Goal: Find contact information: Find contact information

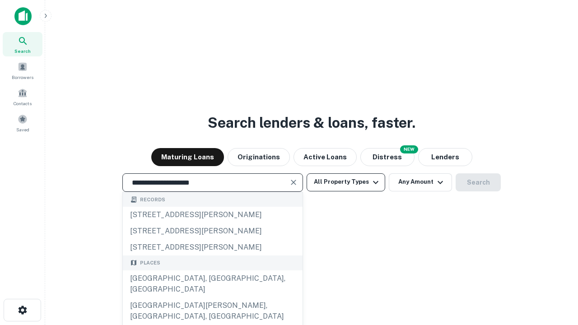
click at [212, 298] on div "[GEOGRAPHIC_DATA], [GEOGRAPHIC_DATA], [GEOGRAPHIC_DATA]" at bounding box center [213, 284] width 180 height 27
click at [346, 182] on button "All Property Types" at bounding box center [346, 182] width 79 height 18
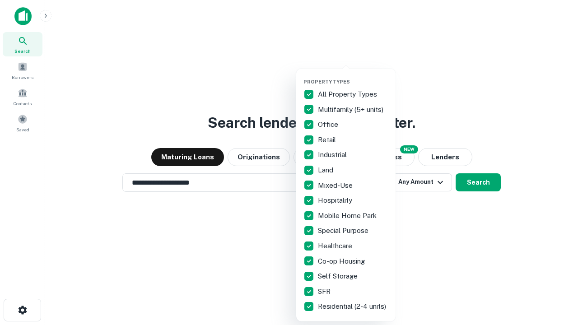
type input "**********"
click at [353, 76] on button "button" at bounding box center [353, 76] width 99 height 0
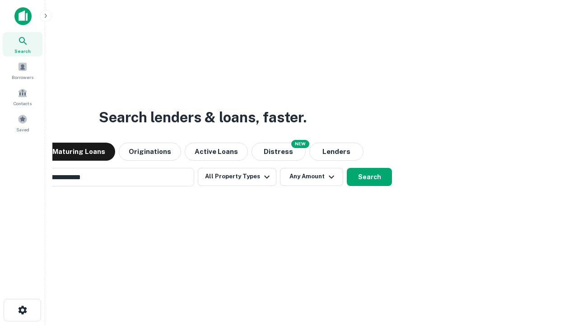
scroll to position [14, 0]
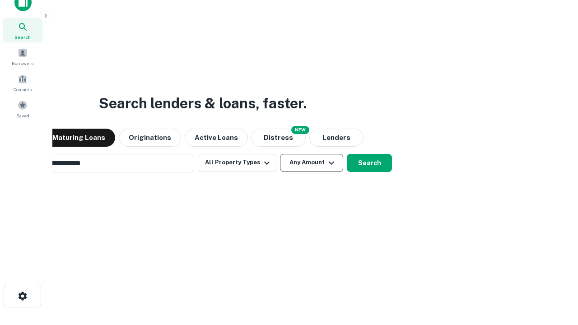
click at [280, 154] on button "Any Amount" at bounding box center [311, 163] width 63 height 18
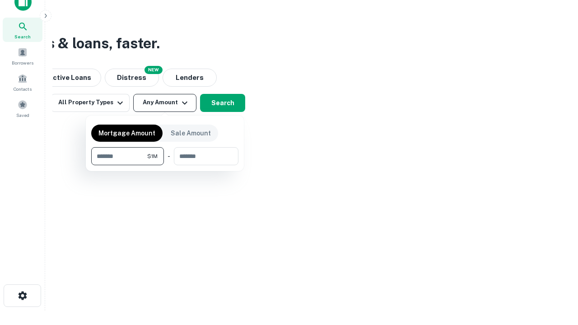
type input "*******"
click at [165, 165] on button "button" at bounding box center [164, 165] width 147 height 0
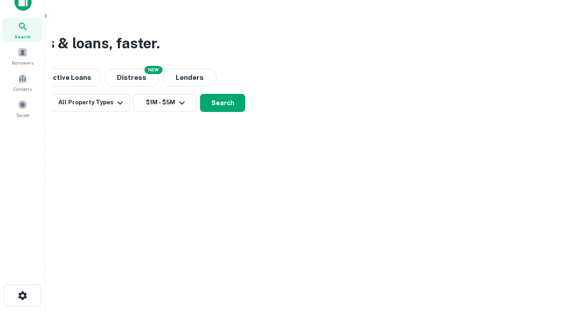
scroll to position [5, 167]
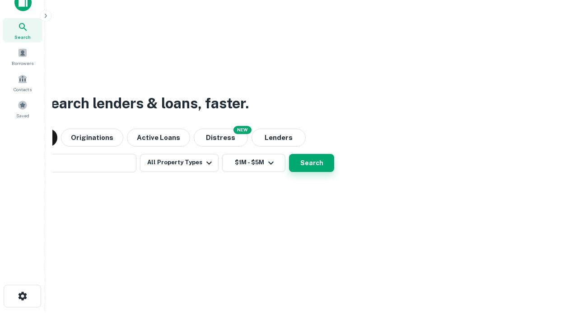
click at [289, 154] on button "Search" at bounding box center [311, 163] width 45 height 18
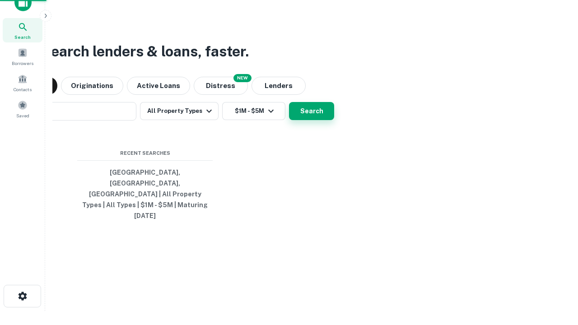
scroll to position [24, 256]
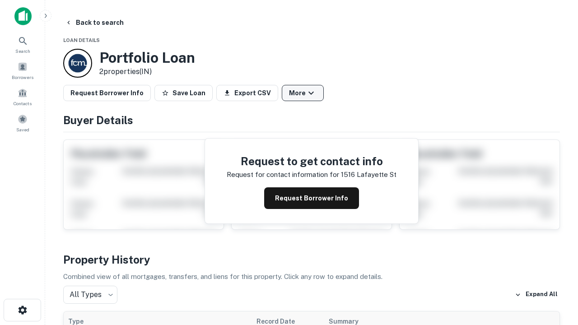
click at [303, 93] on button "More" at bounding box center [303, 93] width 42 height 16
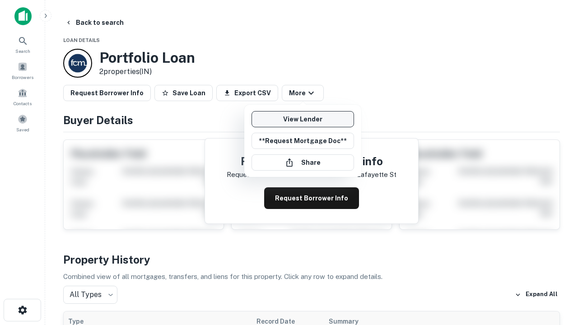
click at [303, 119] on link "View Lender" at bounding box center [303, 119] width 103 height 16
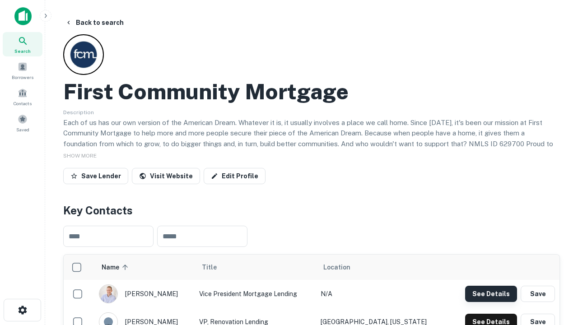
click at [491, 294] on button "See Details" at bounding box center [491, 294] width 52 height 16
click at [22, 310] on icon "button" at bounding box center [22, 310] width 11 height 11
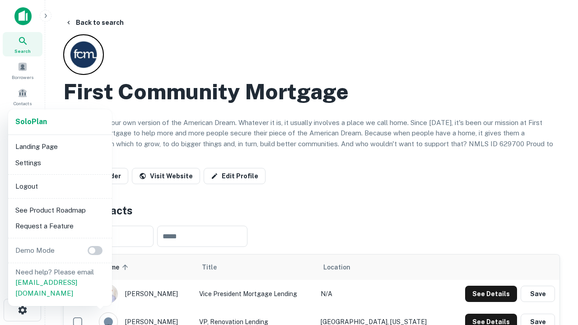
click at [60, 186] on li "Logout" at bounding box center [60, 186] width 97 height 16
